Goal: Task Accomplishment & Management: Manage account settings

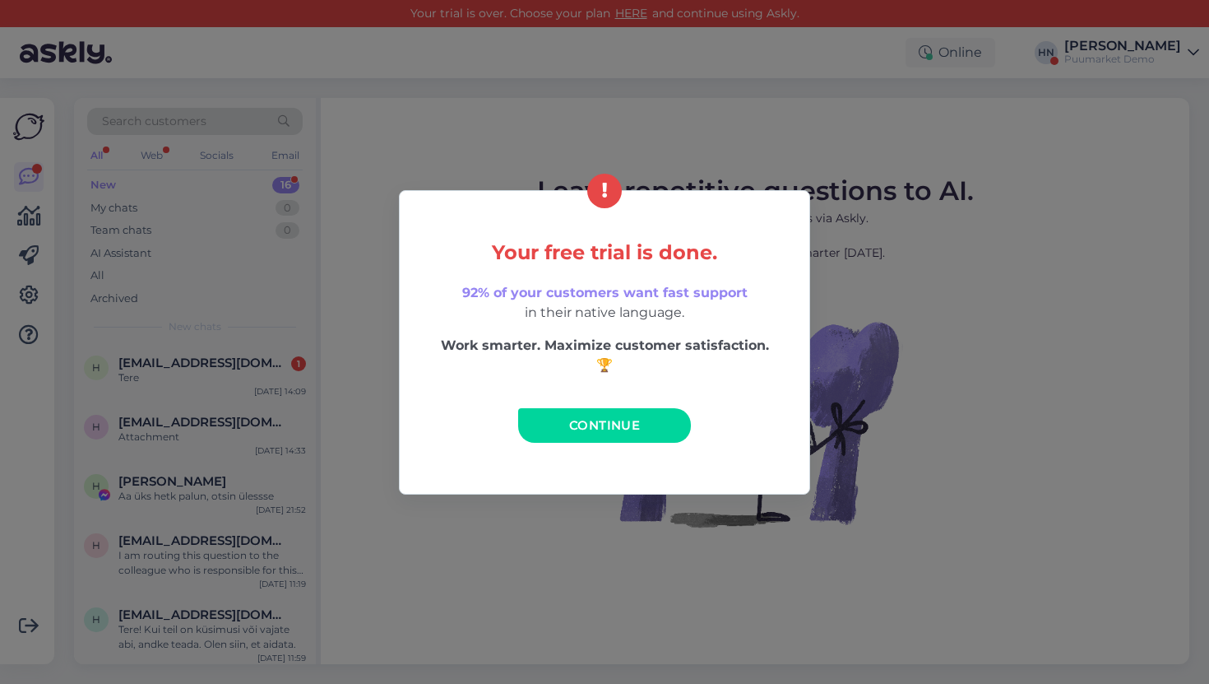
click at [631, 433] on link "Continue" at bounding box center [604, 425] width 173 height 35
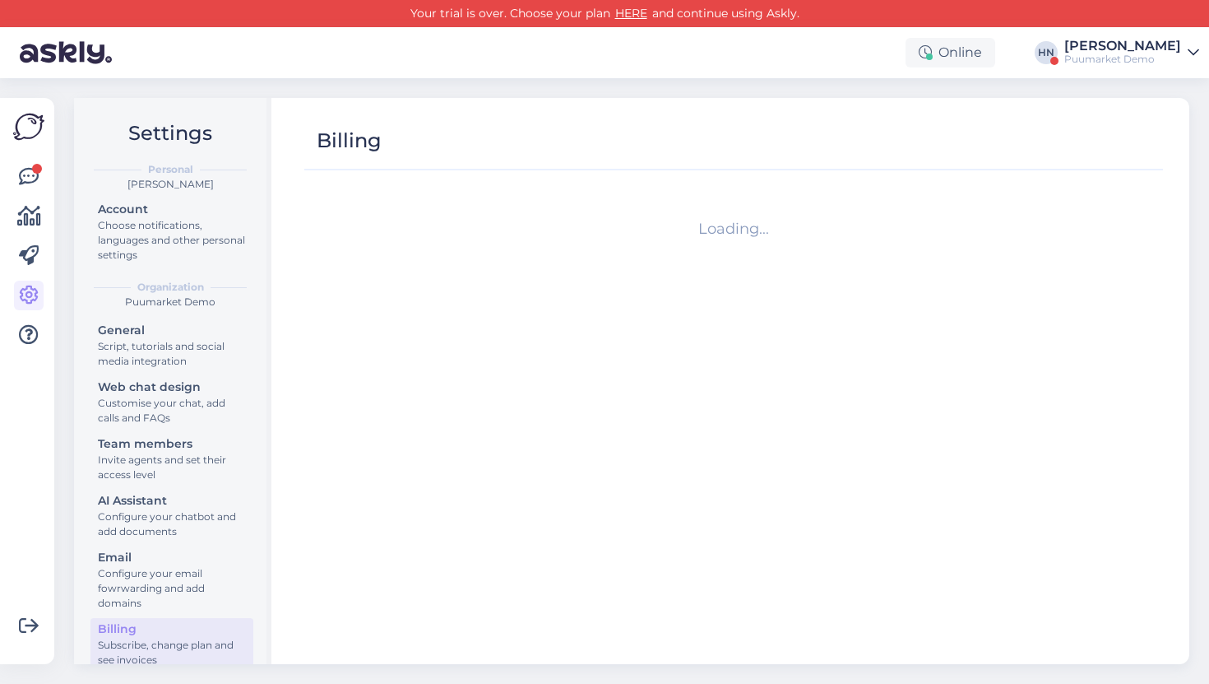
click at [7, 171] on div "Get more Your checklist to get more value from Askly. Close Connect FB and IG m…" at bounding box center [27, 381] width 54 height 566
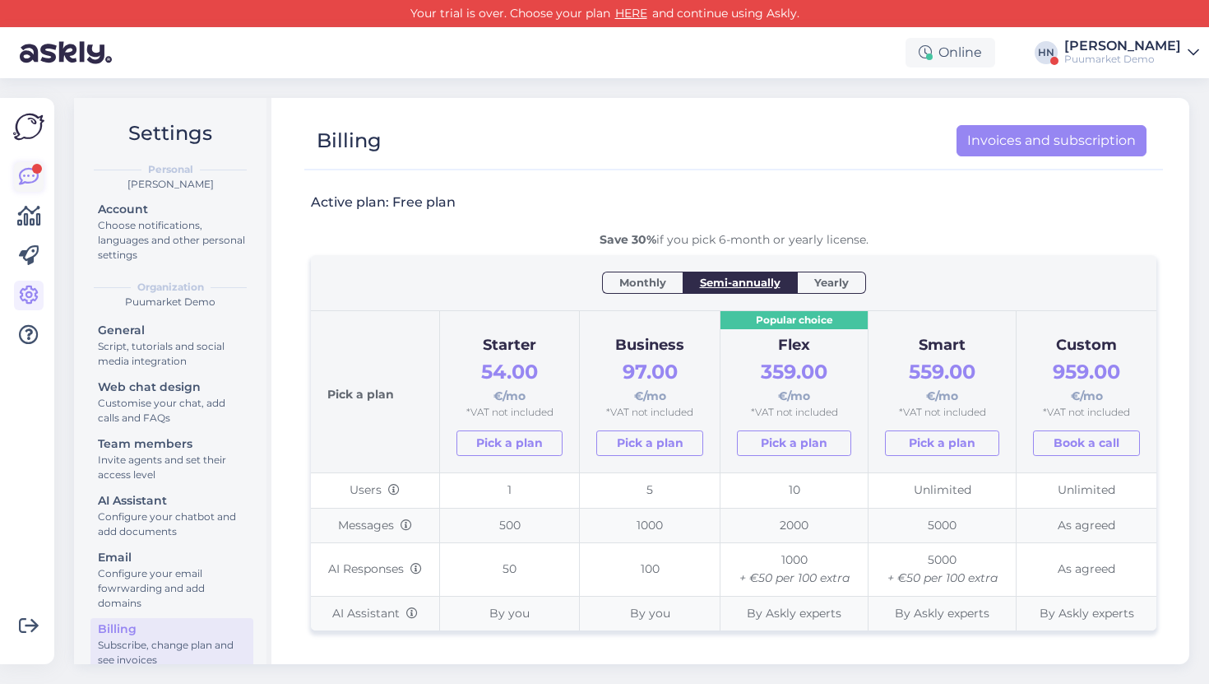
click at [19, 170] on icon at bounding box center [29, 177] width 20 height 20
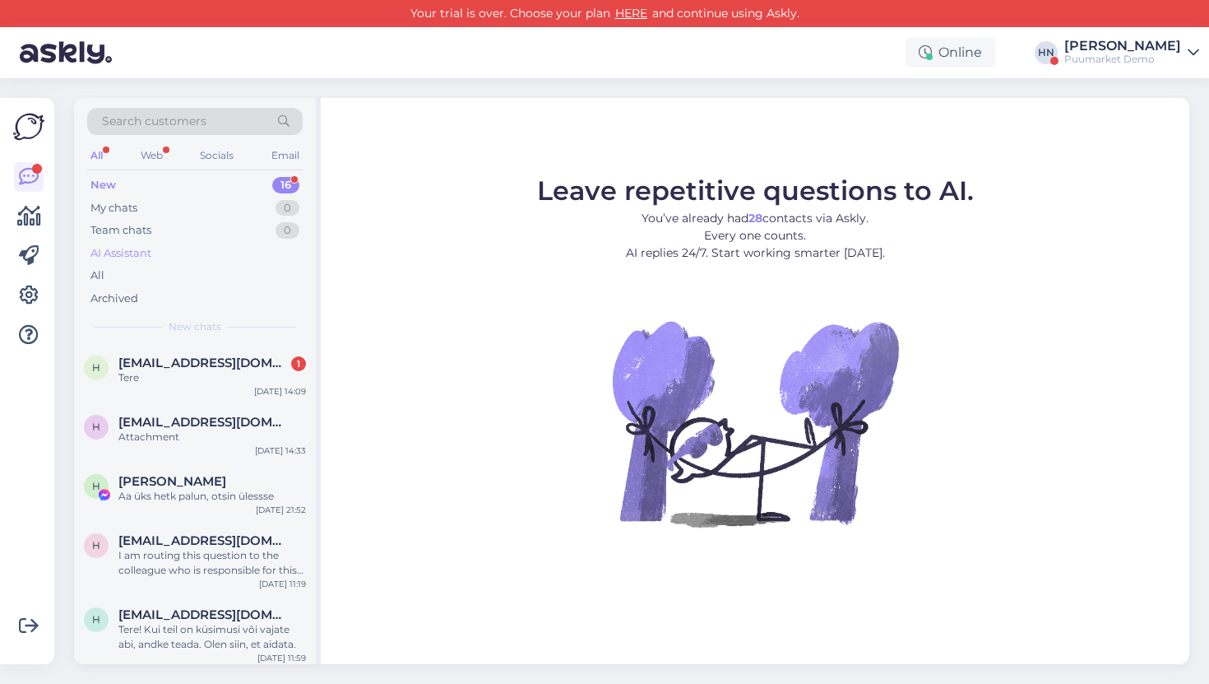
click at [245, 243] on div "AI Assistant" at bounding box center [195, 253] width 216 height 23
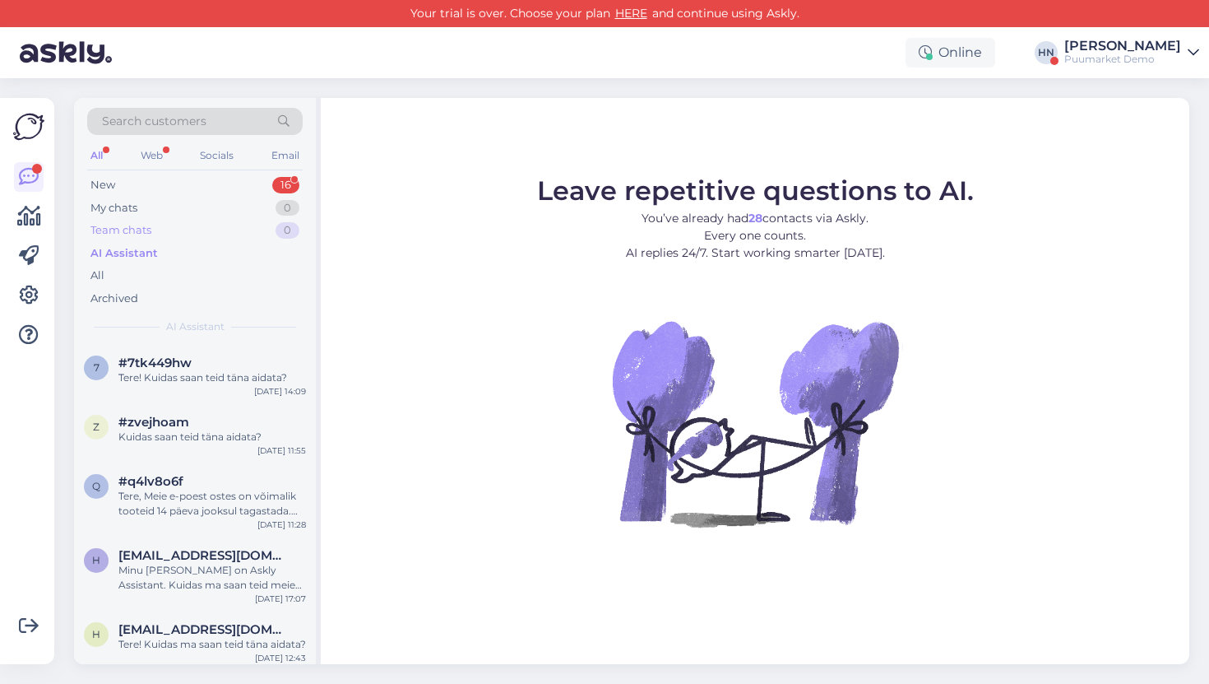
click at [234, 225] on div "Team chats 0" at bounding box center [195, 230] width 216 height 23
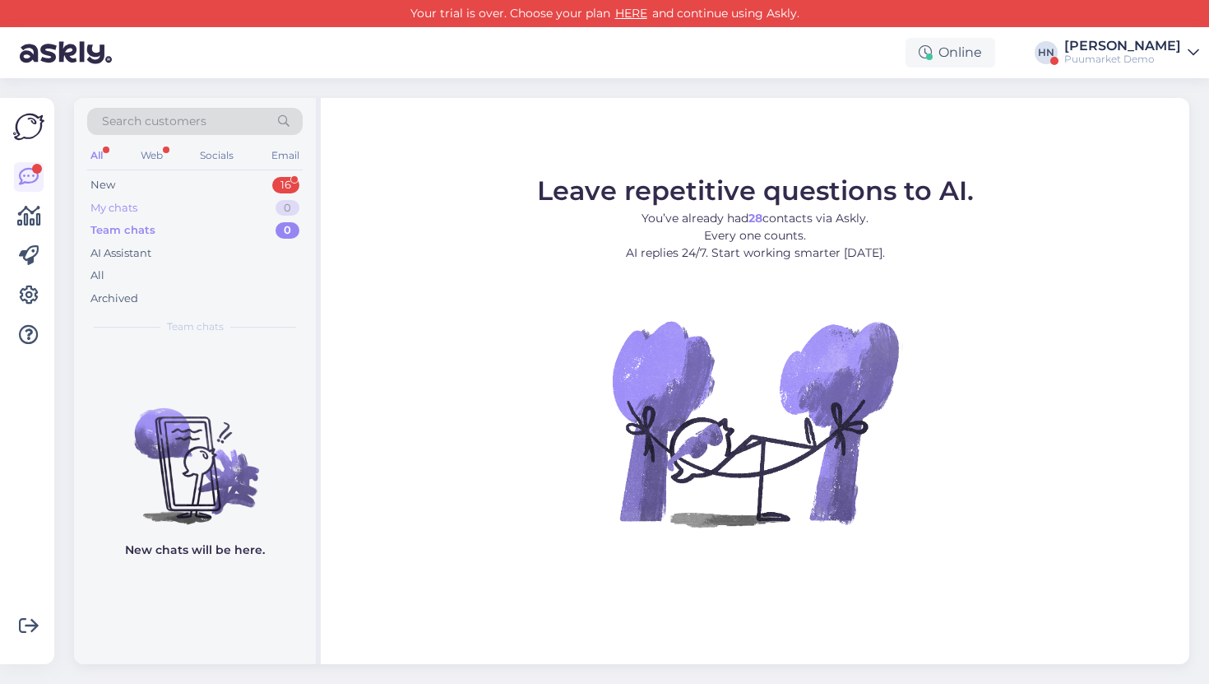
click at [236, 209] on div "My chats 0" at bounding box center [195, 208] width 216 height 23
